Goal: Task Accomplishment & Management: Manage account settings

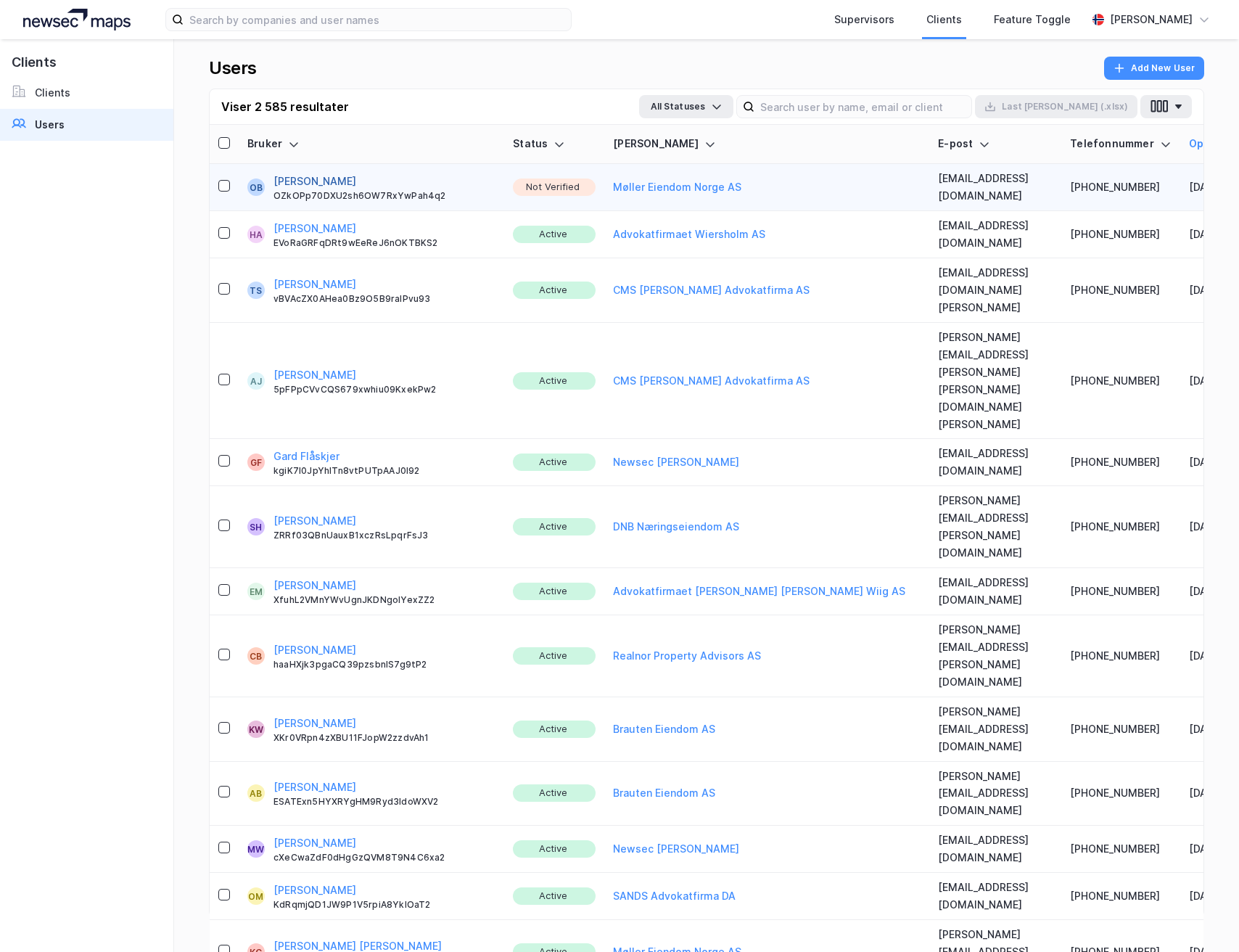
click at [333, 174] on button "[PERSON_NAME]" at bounding box center [315, 181] width 83 height 17
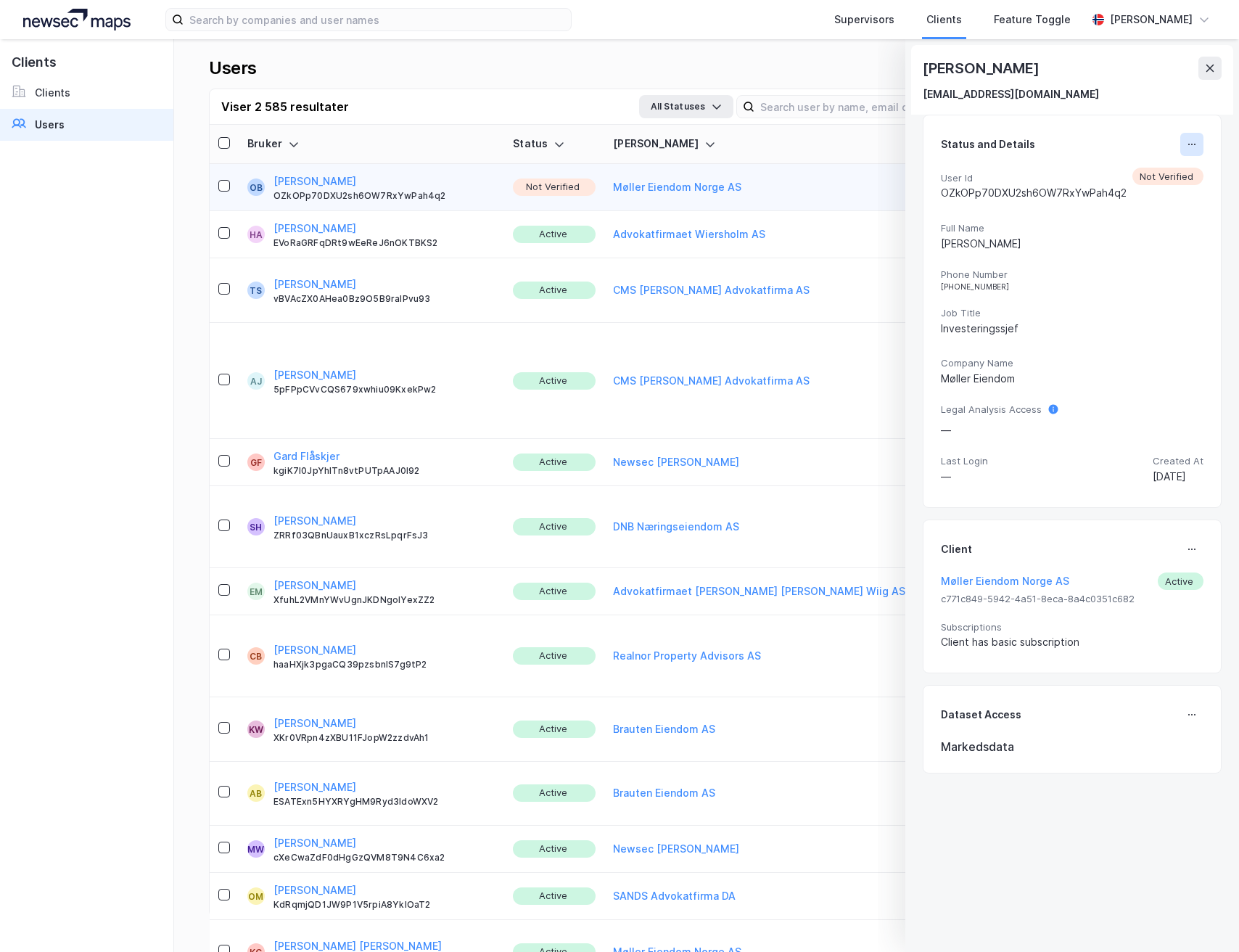
click at [1186, 146] on icon at bounding box center [1192, 144] width 12 height 12
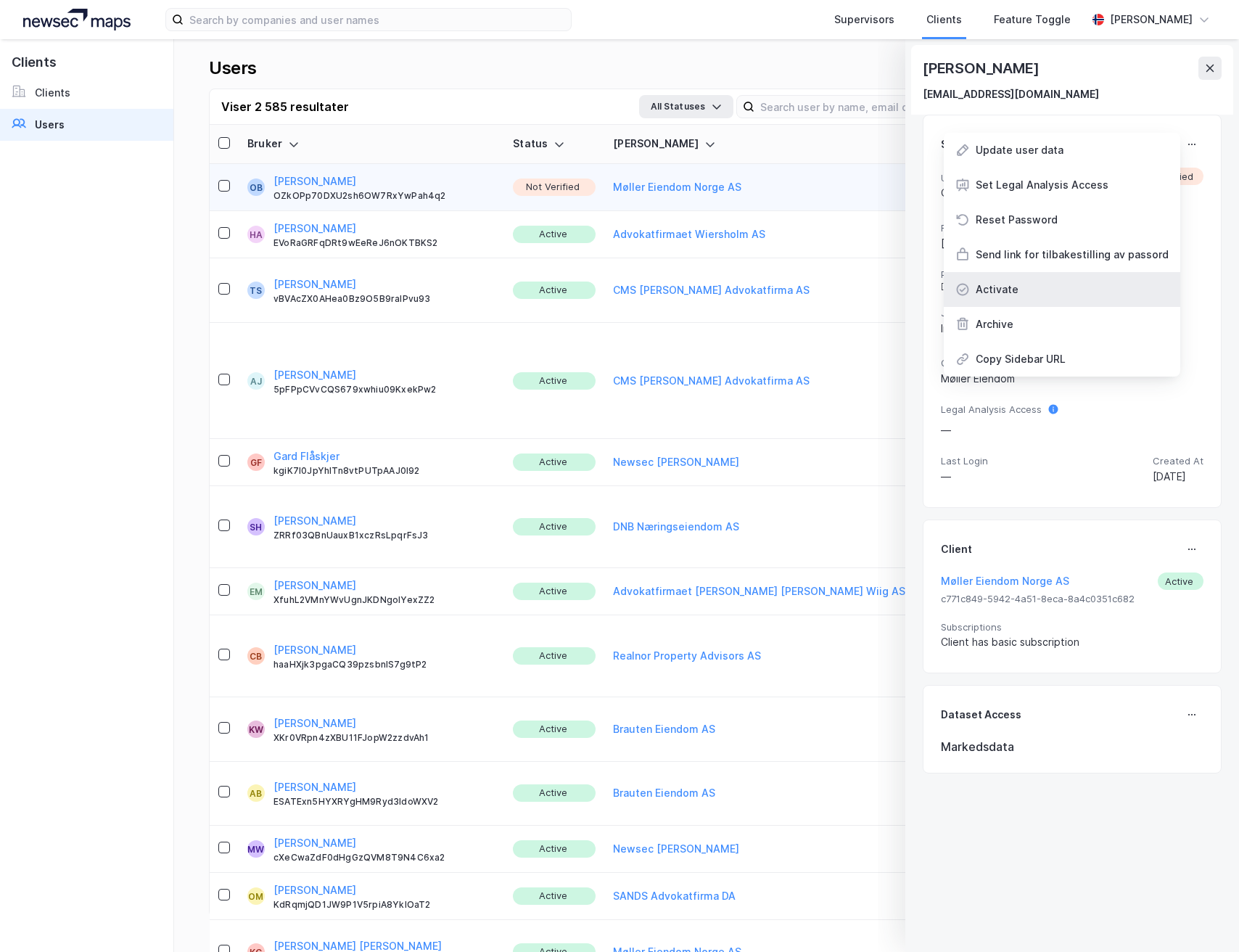
click at [1005, 288] on div "Activate" at bounding box center [998, 289] width 43 height 17
